Goal: Task Accomplishment & Management: Manage account settings

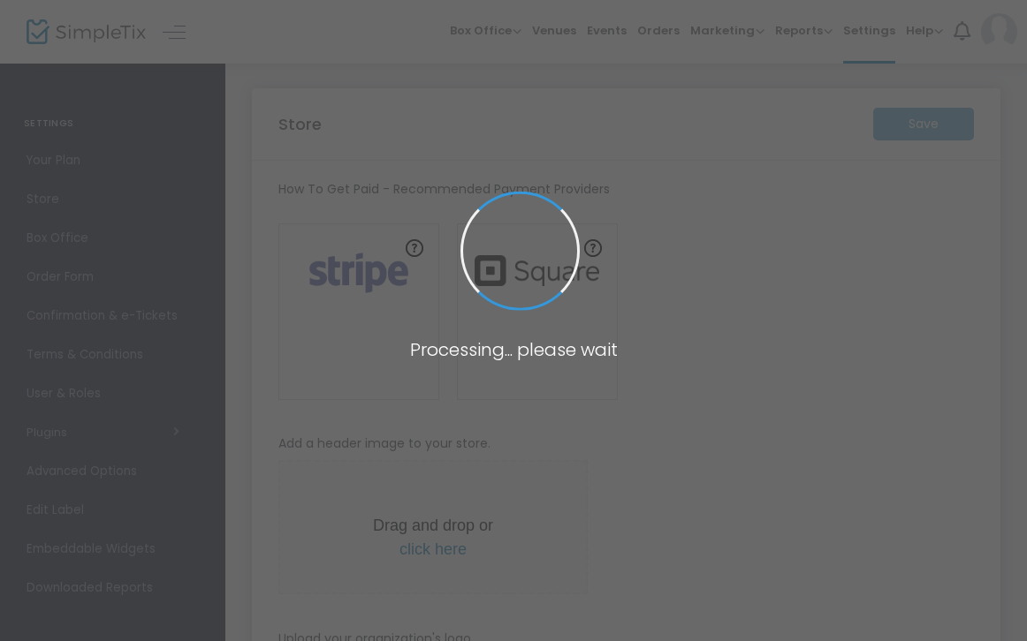
type input "[URL]"
radio input "true"
radio input "false"
radio input "true"
type input "Wompaween"
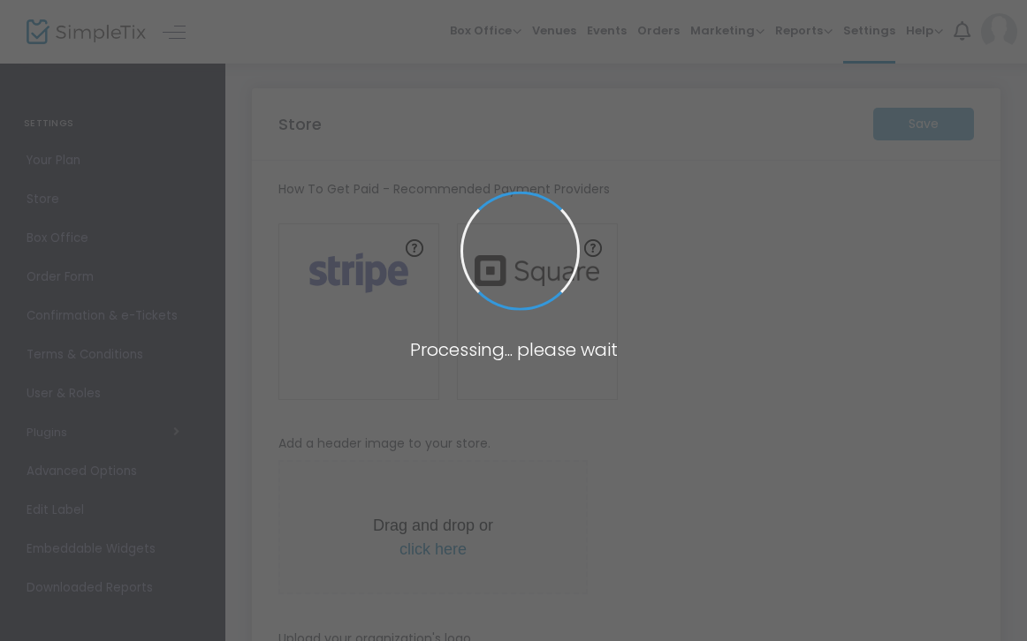
type input "4072440183"
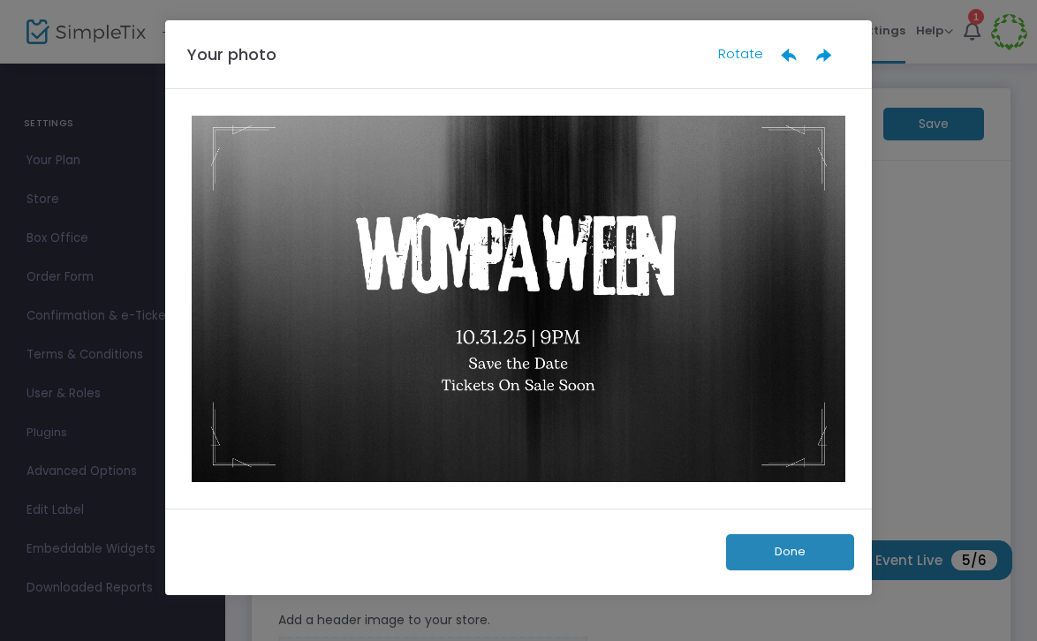
click at [802, 545] on button "Done" at bounding box center [790, 553] width 128 height 36
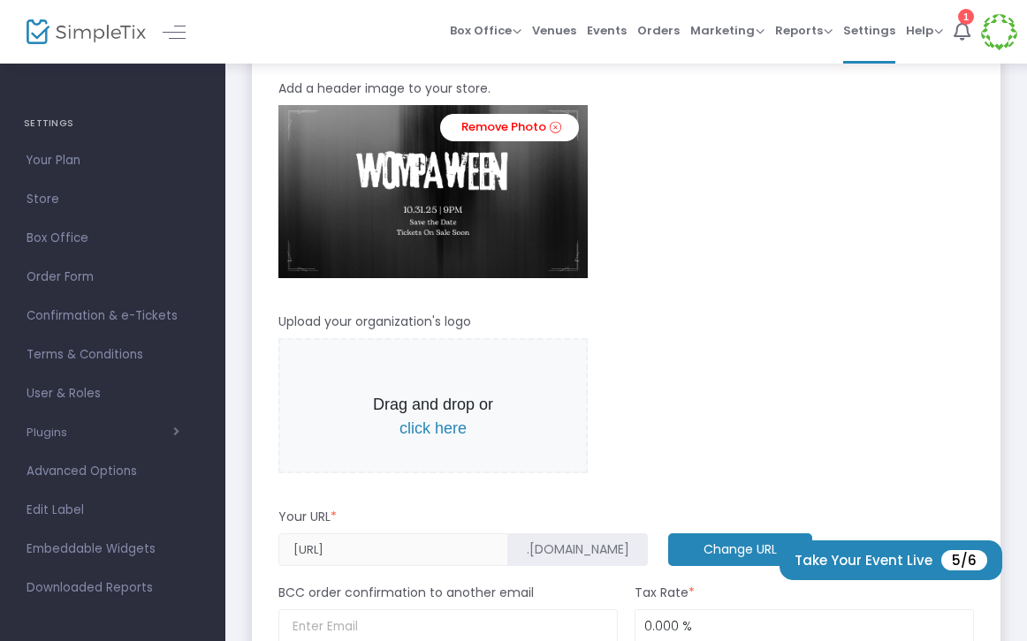
scroll to position [533, 0]
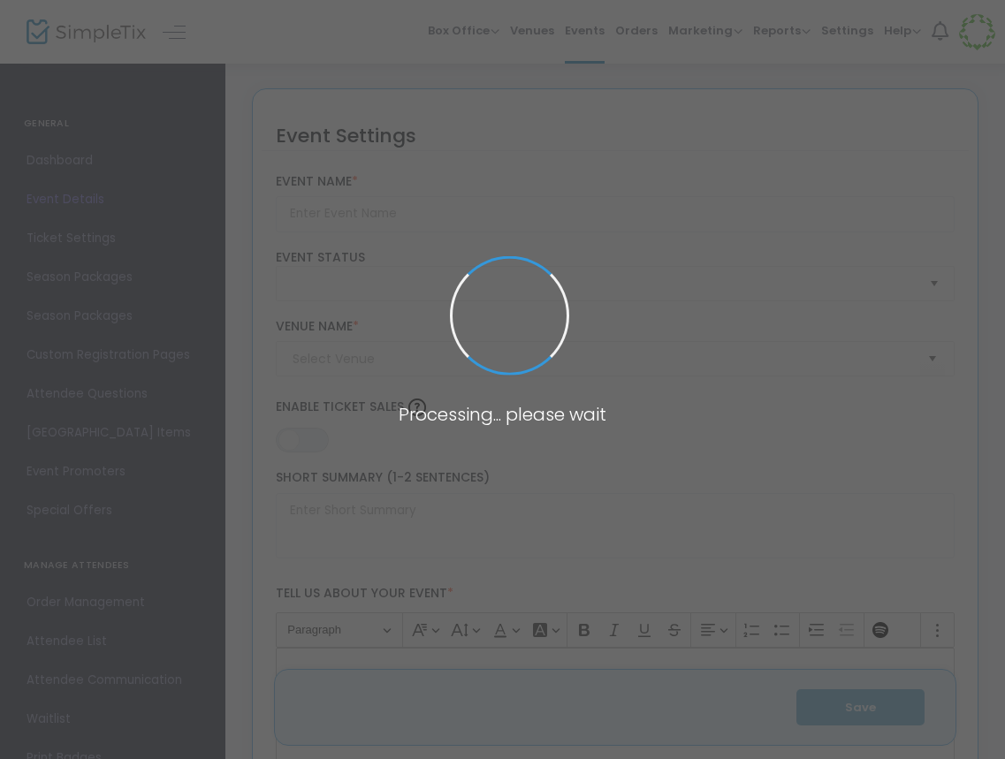
type input "Wompaween"
type textarea "Wompaween: A Hauntingly Good Time at [GEOGRAPHIC_DATA]! Join us for an unforget…"
type input "Buy Tickets"
type input "Wompa"
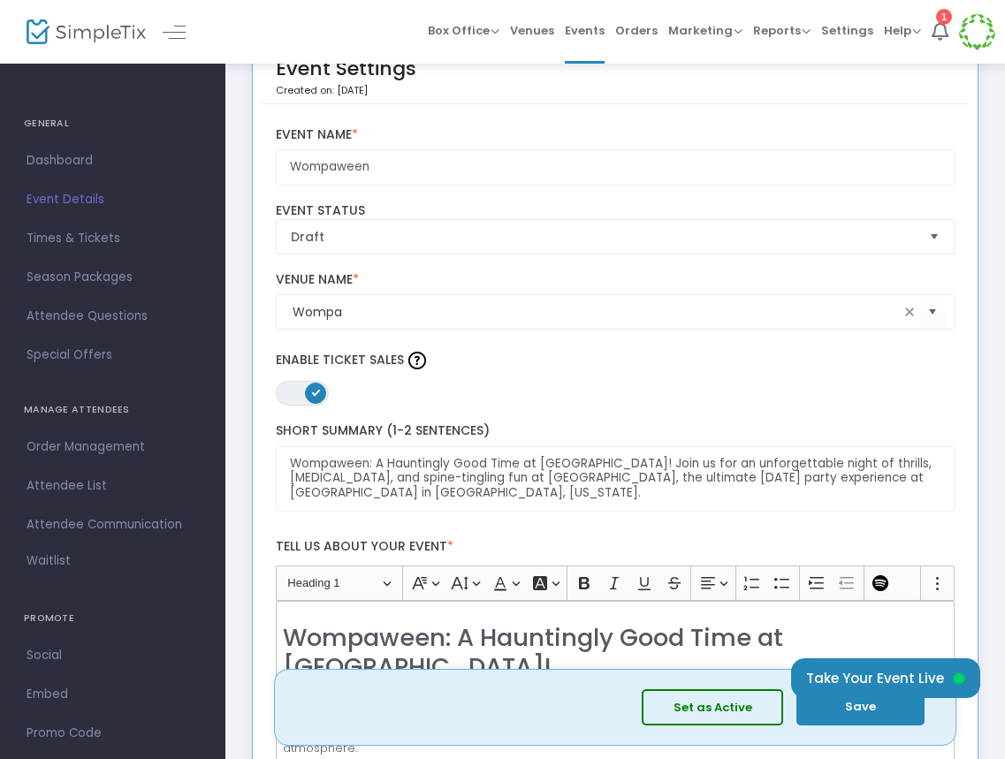
scroll to position [50, 0]
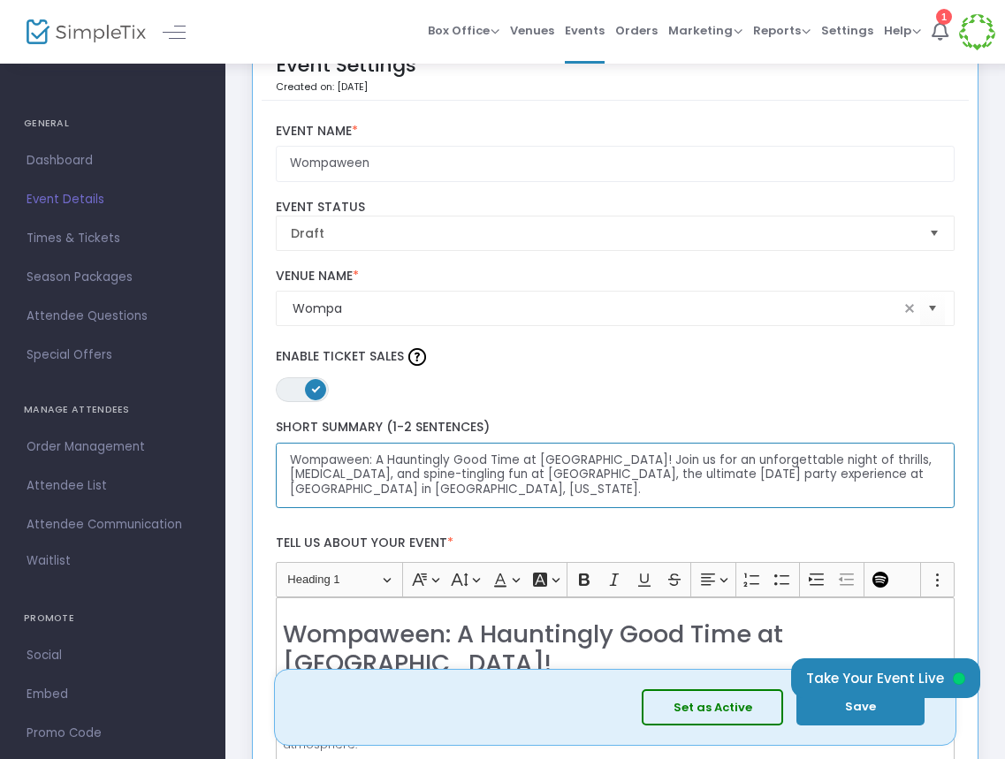
click at [373, 459] on textarea "Wompaween: A Hauntingly Good Time at [GEOGRAPHIC_DATA]! Join us for an unforget…" at bounding box center [615, 476] width 679 height 66
click at [593, 458] on textarea "Wompaween: A Hauntingly Good Time at Wompa! Join us for an unforgettable night …" at bounding box center [615, 476] width 679 height 66
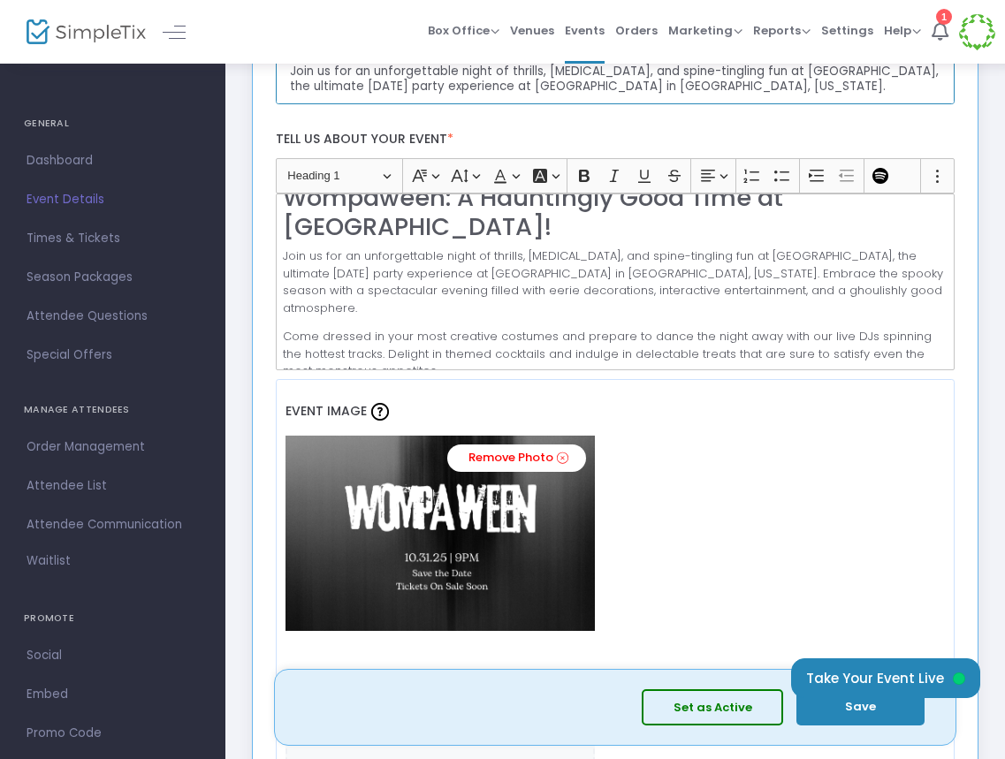
scroll to position [38, 0]
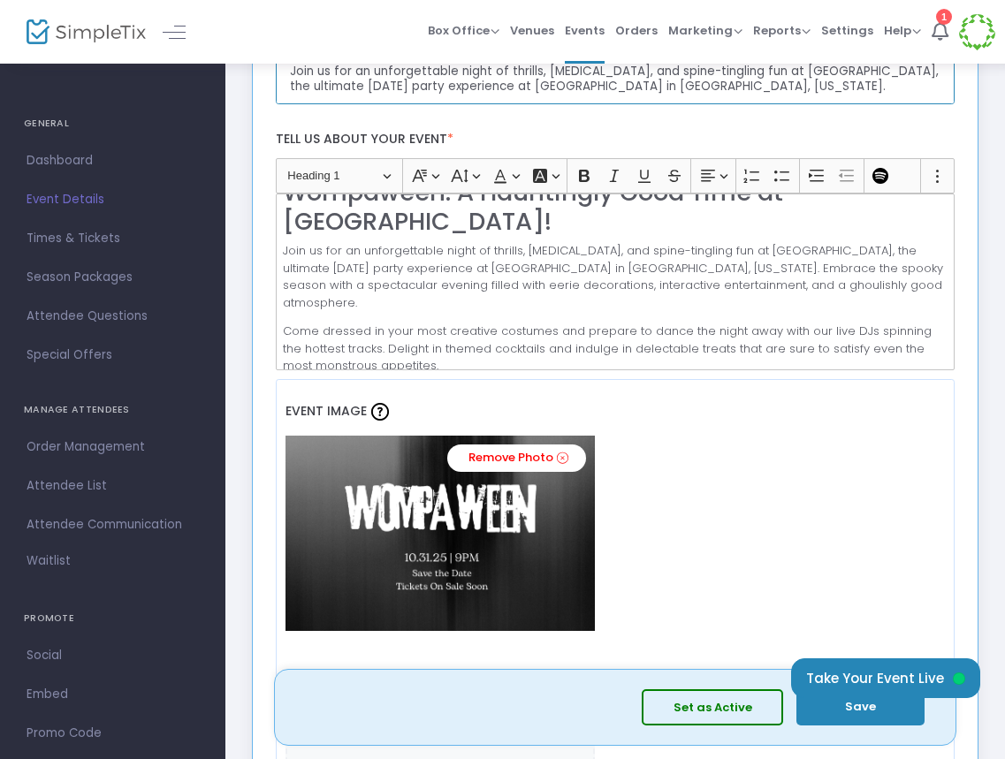
type textarea "Wompaween: A Hauntingly Good Time at Wompa! COSTUME CONTEST with cash prizes. J…"
click at [285, 323] on p "Come dressed in your most creative costumes and prepare to dance the night away…" at bounding box center [615, 349] width 664 height 52
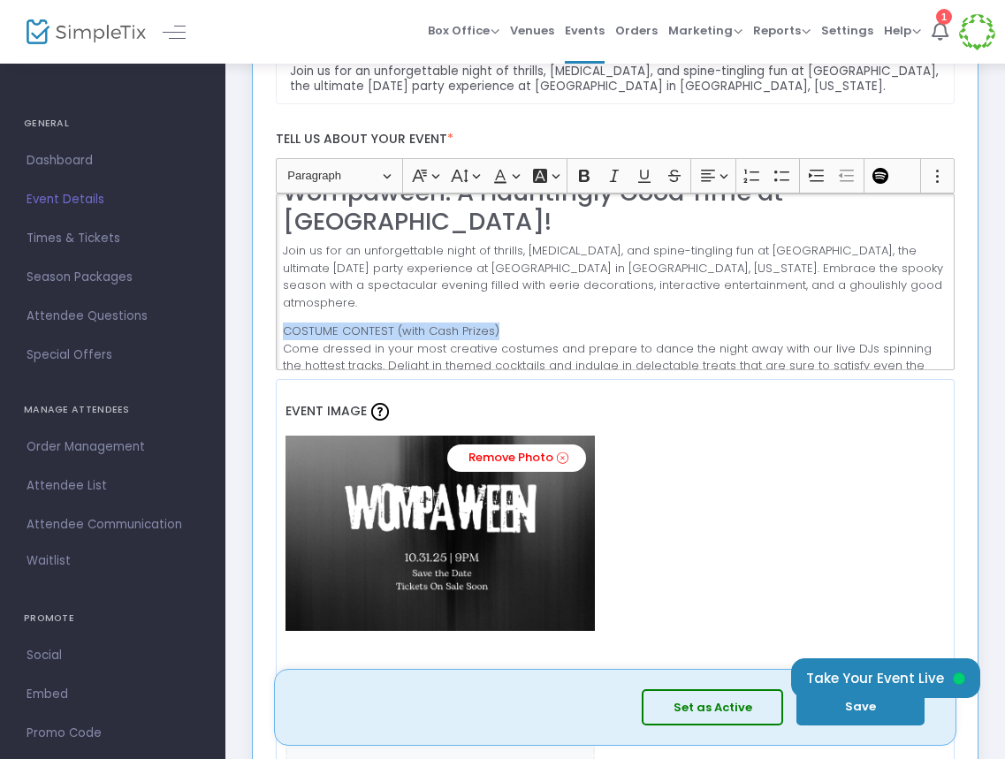
drag, startPoint x: 505, startPoint y: 282, endPoint x: 288, endPoint y: 279, distance: 216.5
click at [288, 323] on p "COSTUME CONTEST (with Cash Prizes) Come dressed in your most creative costumes …" at bounding box center [615, 357] width 664 height 69
drag, startPoint x: 290, startPoint y: 280, endPoint x: 275, endPoint y: 280, distance: 15.0
click at [276, 280] on div "Wompaween: A Hauntingly Good Time at Wompa! Join us for an unforgettable night …" at bounding box center [615, 282] width 679 height 177
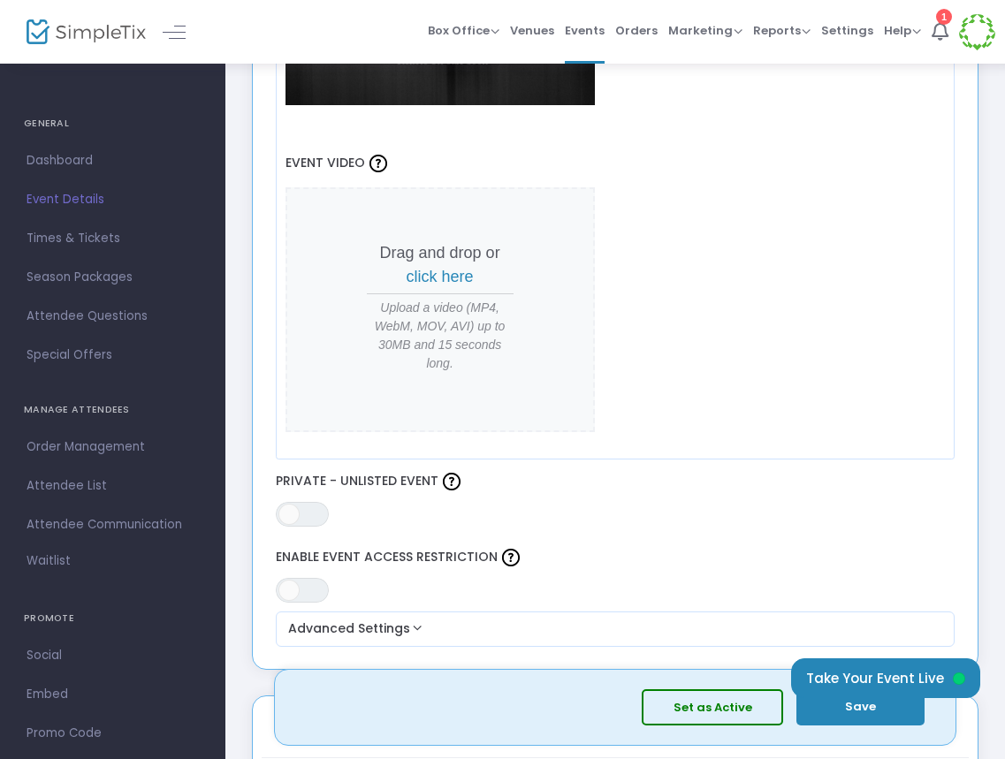
scroll to position [979, 0]
click at [442, 278] on span "click here" at bounding box center [439, 278] width 67 height 18
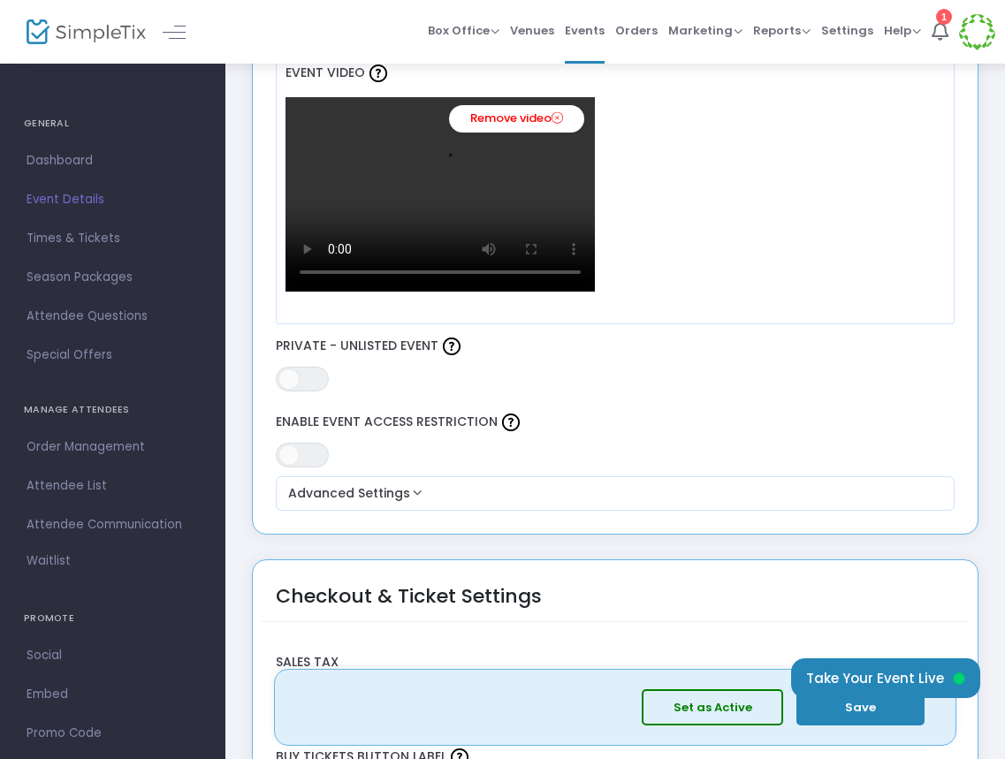
scroll to position [1076, 0]
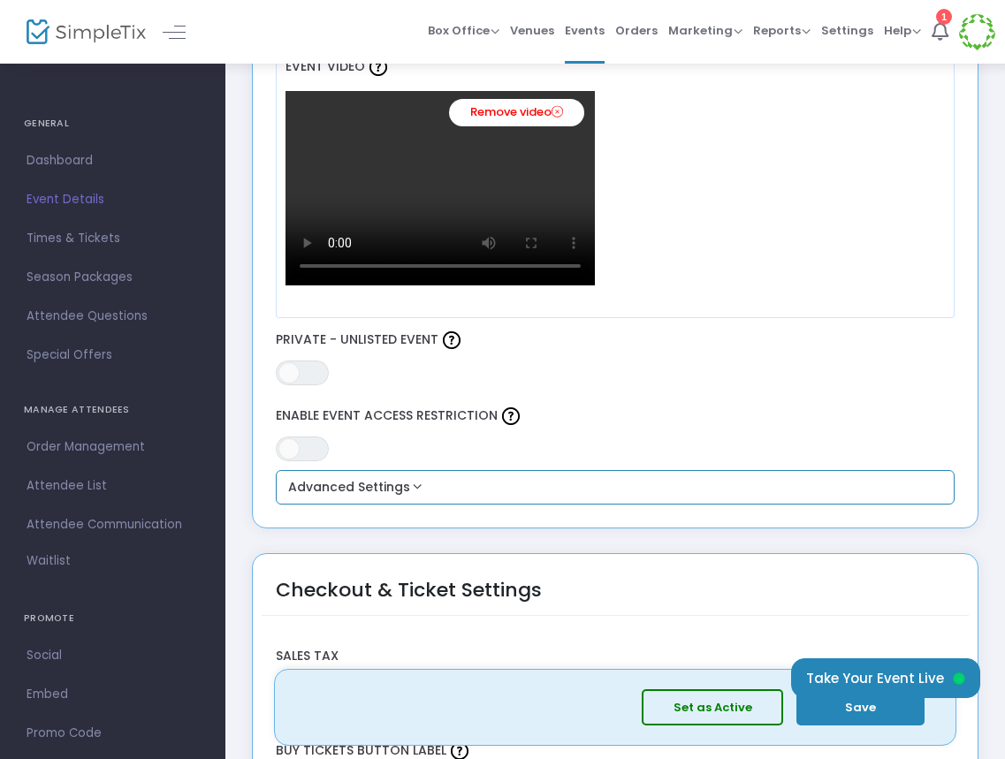
click at [414, 485] on button "Advanced Settings" at bounding box center [615, 487] width 665 height 21
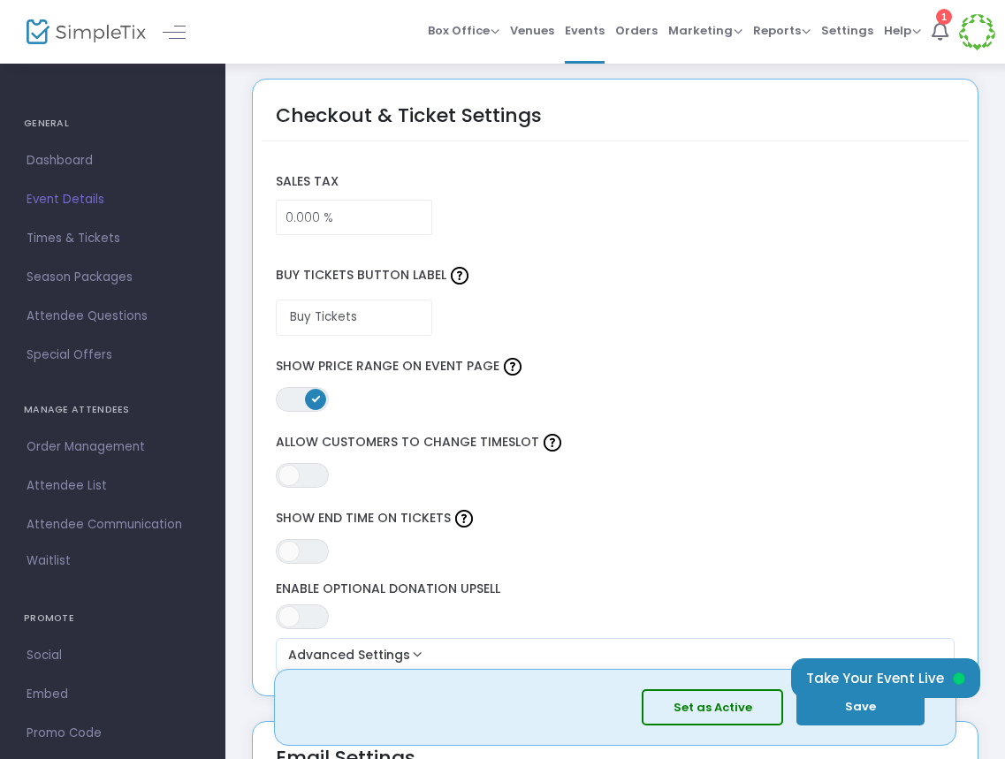
scroll to position [1728, 0]
click at [330, 236] on div "Sales Tax 0.000 %" at bounding box center [615, 198] width 696 height 89
click at [305, 209] on input "0" at bounding box center [355, 217] width 156 height 34
type input "8.520 %"
click at [755, 340] on div "Buy Tickets Button Label Buy Tickets" at bounding box center [615, 293] width 696 height 101
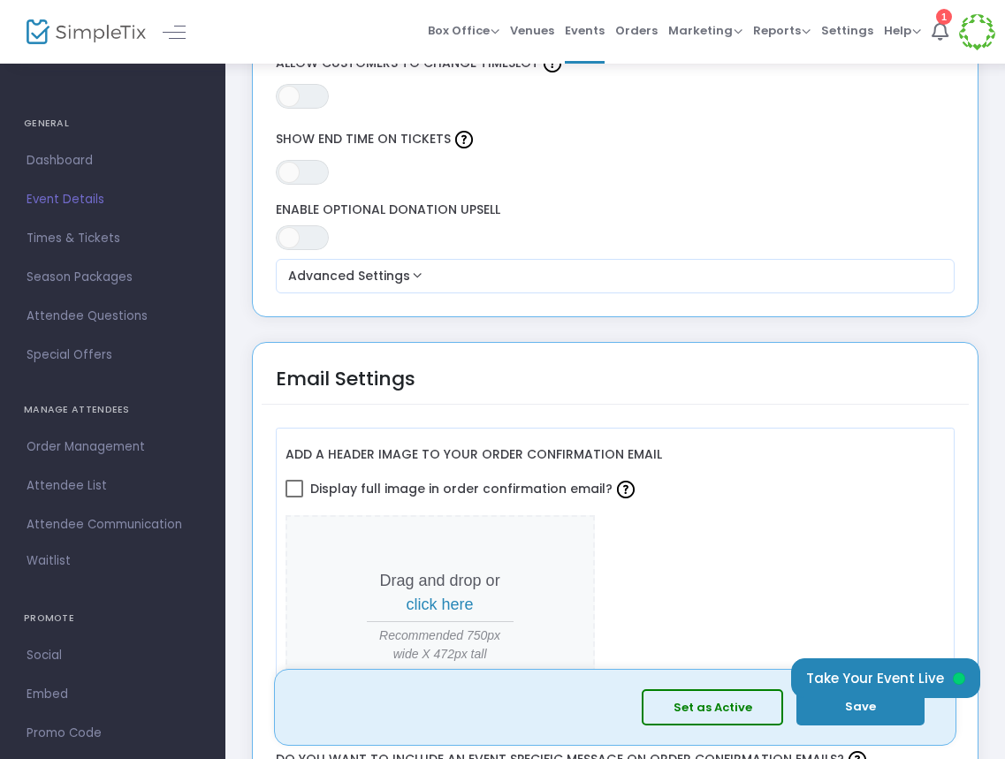
scroll to position [2108, 0]
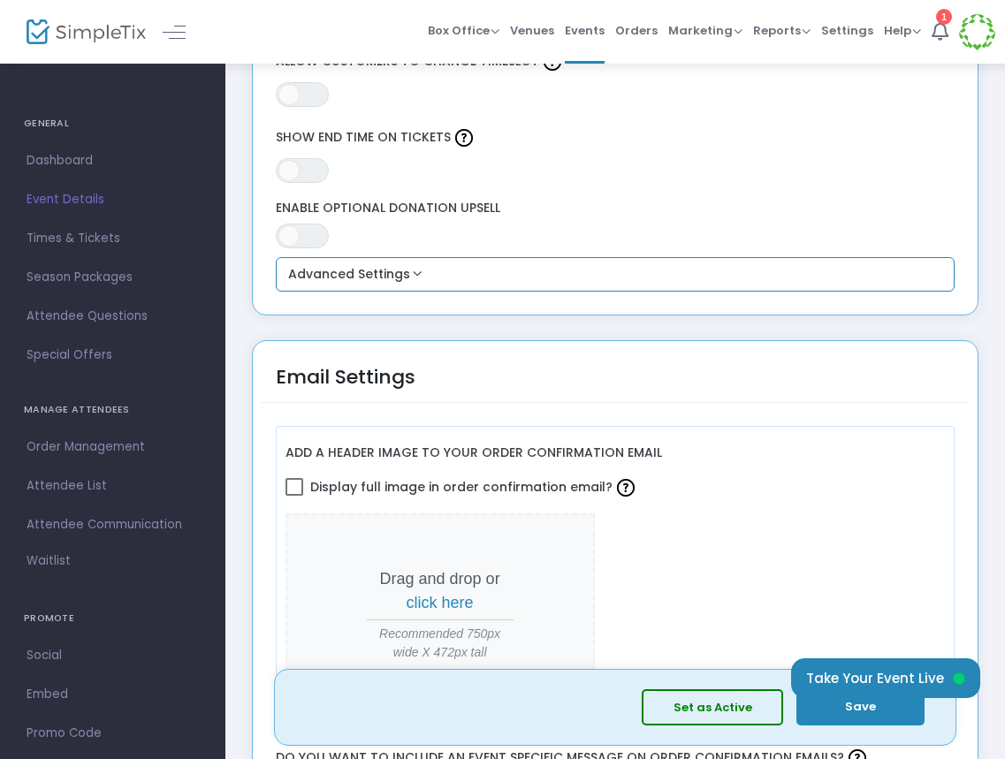
click at [387, 278] on button "Advanced Settings" at bounding box center [615, 274] width 665 height 21
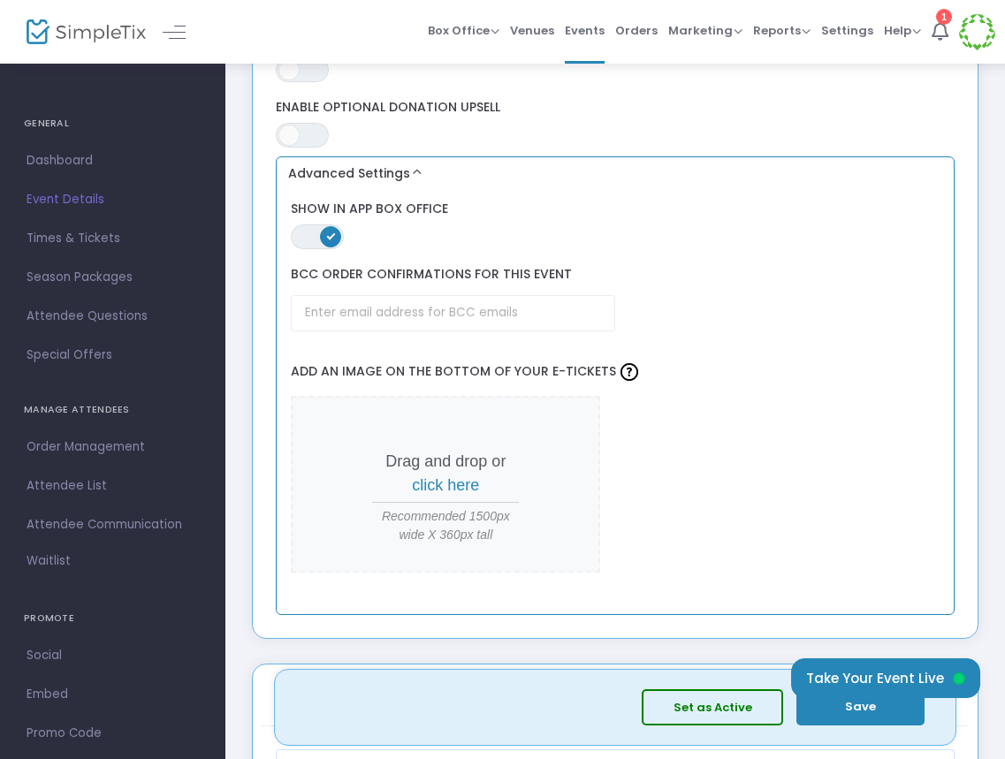
scroll to position [2213, 0]
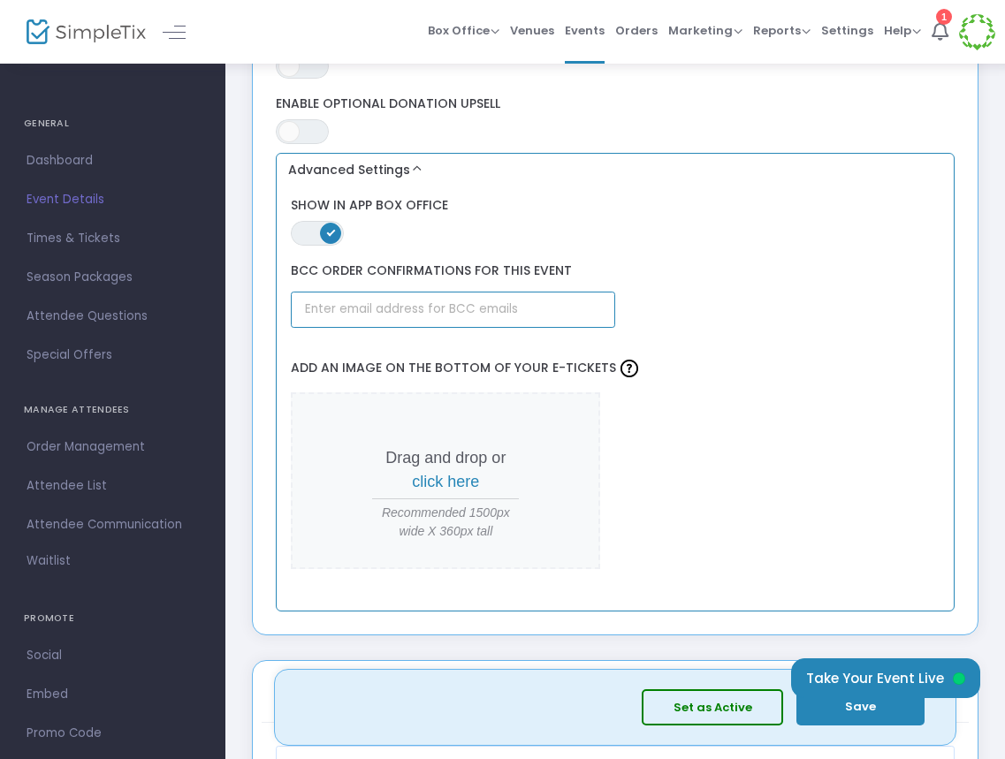
click at [390, 314] on input "text" at bounding box center [453, 310] width 324 height 36
type input "[EMAIL_ADDRESS][DOMAIN_NAME]"
click at [863, 403] on div "Drag and drop or click here Recommended 1500px wide X 360px tall" at bounding box center [615, 481] width 648 height 178
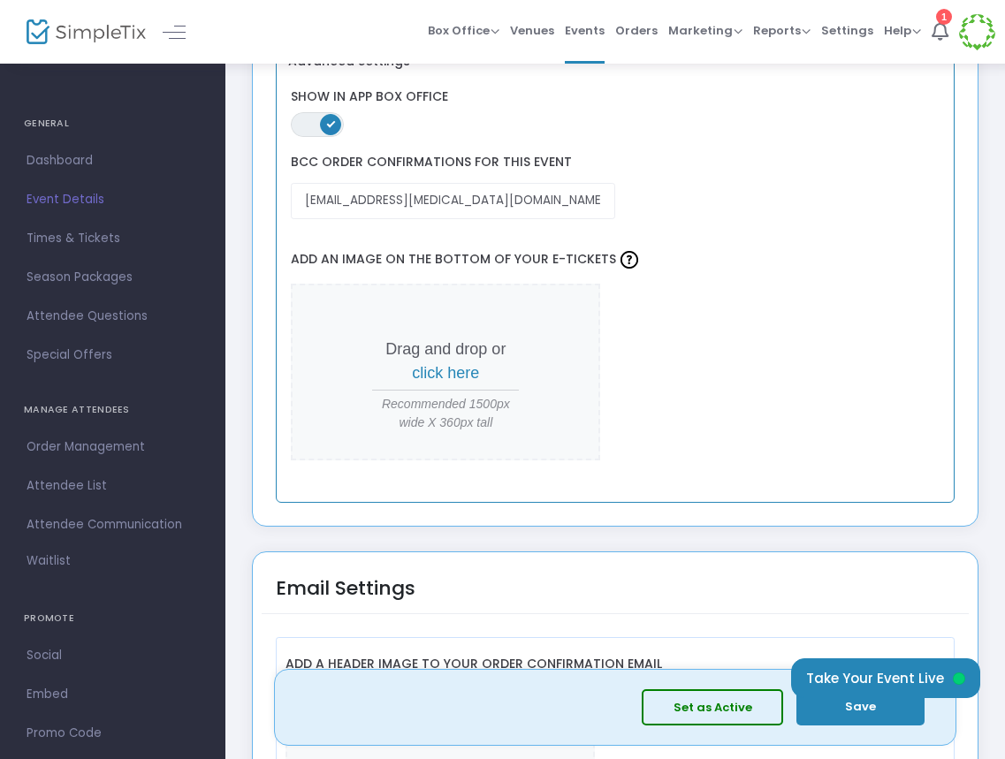
scroll to position [2323, 0]
click at [446, 369] on span "click here" at bounding box center [445, 371] width 67 height 18
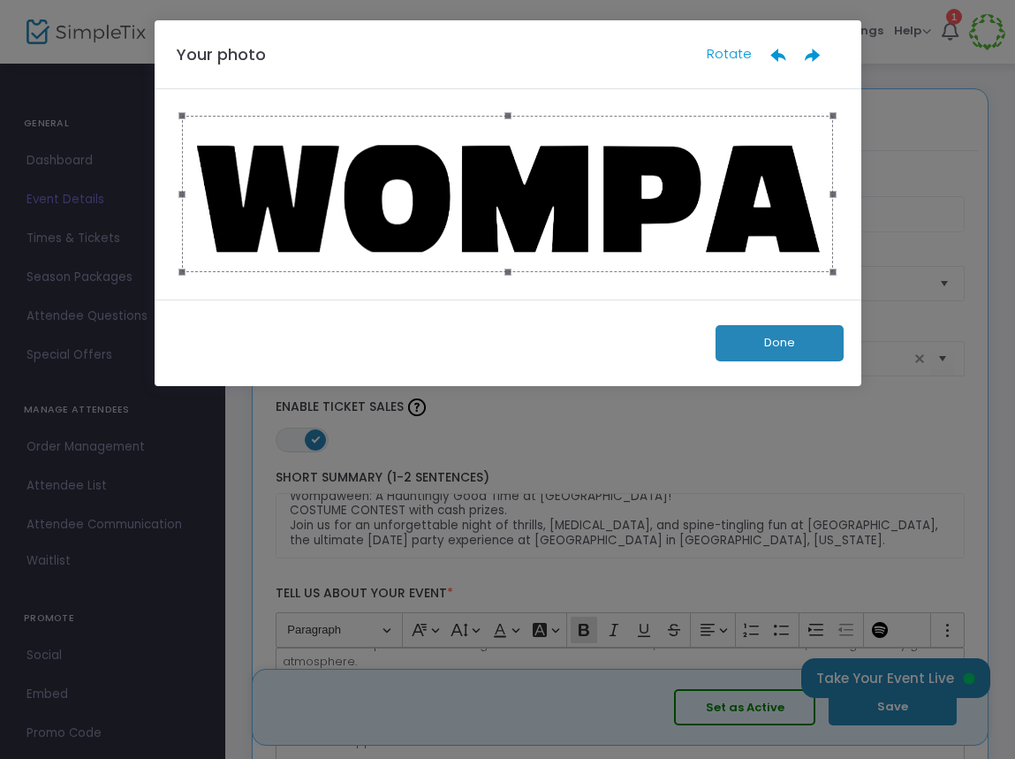
click at [768, 343] on button "Done" at bounding box center [780, 343] width 128 height 36
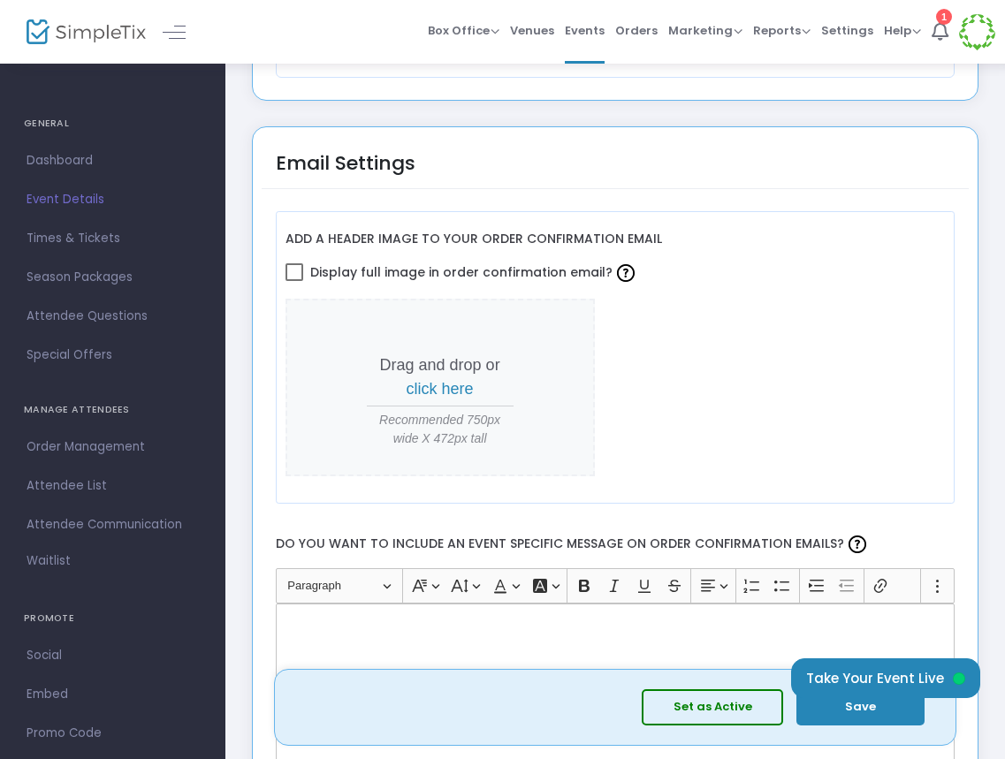
scroll to position [2645, 0]
click at [295, 269] on span at bounding box center [294, 271] width 18 height 18
click at [294, 280] on input "Display full image in order confirmation email?" at bounding box center [293, 280] width 1 height 1
checkbox input "true"
click at [447, 387] on span "click here" at bounding box center [439, 388] width 67 height 18
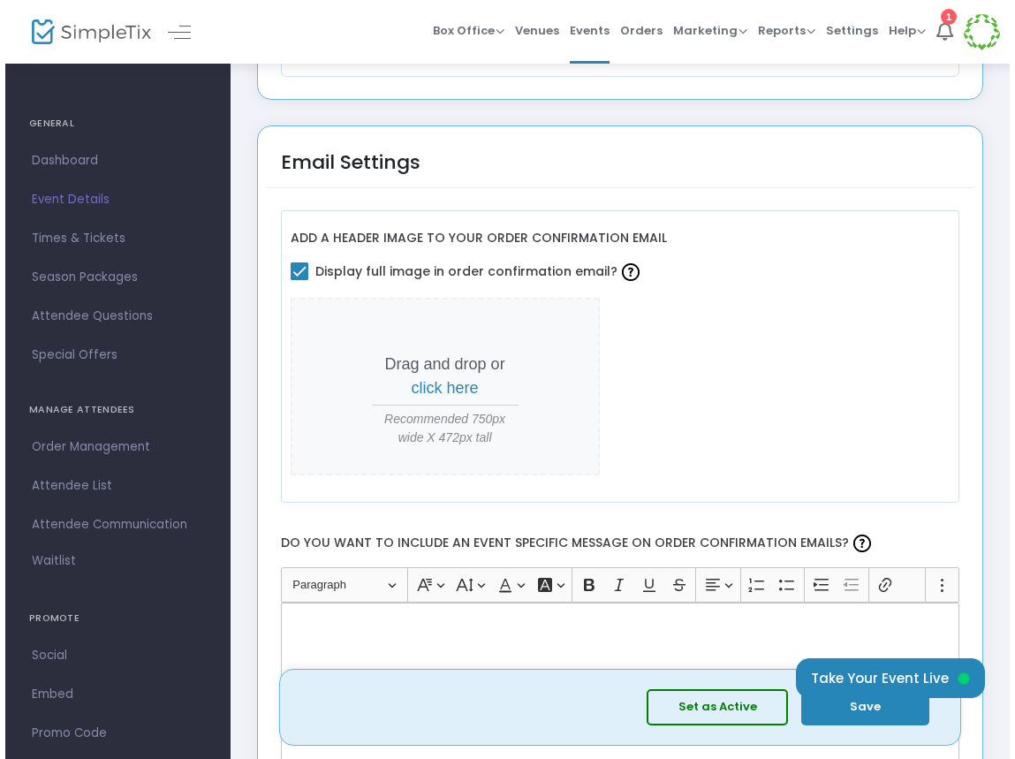
scroll to position [0, 0]
